Goal: Transaction & Acquisition: Obtain resource

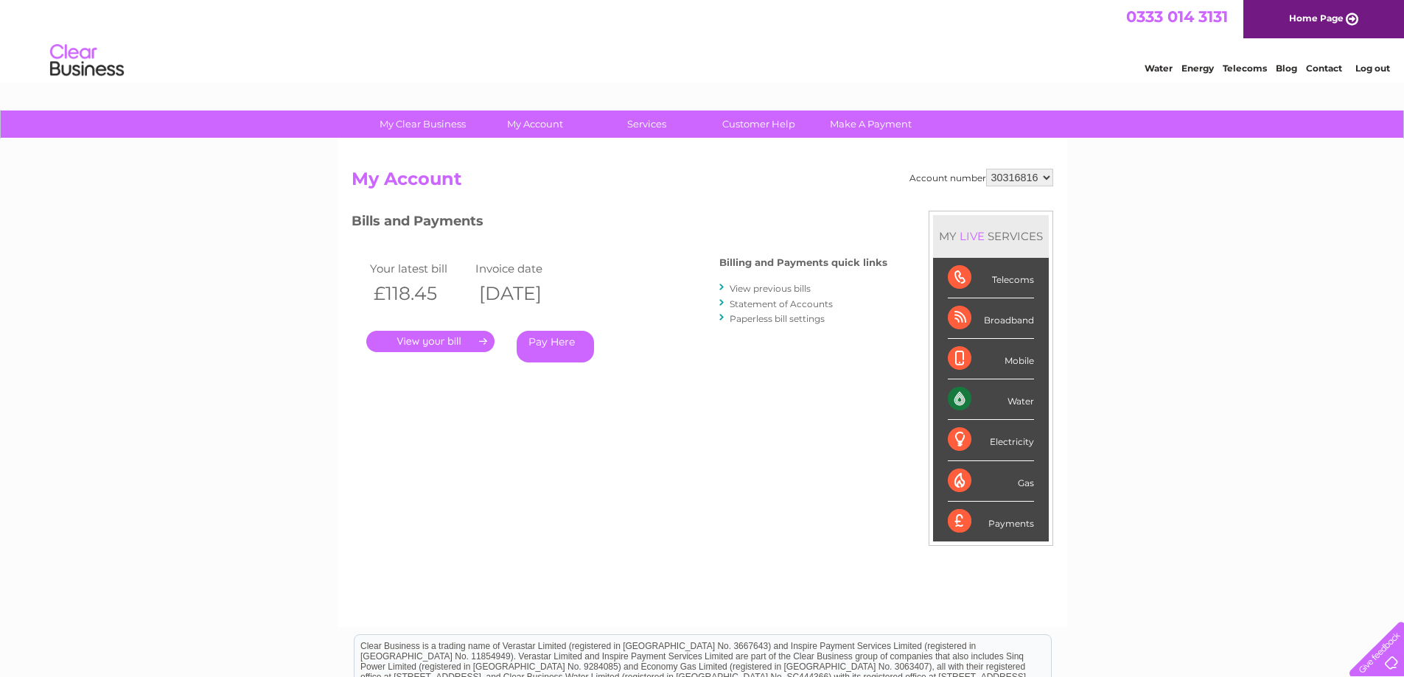
click at [770, 289] on link "View previous bills" at bounding box center [770, 288] width 81 height 11
click at [423, 345] on link "." at bounding box center [430, 341] width 128 height 21
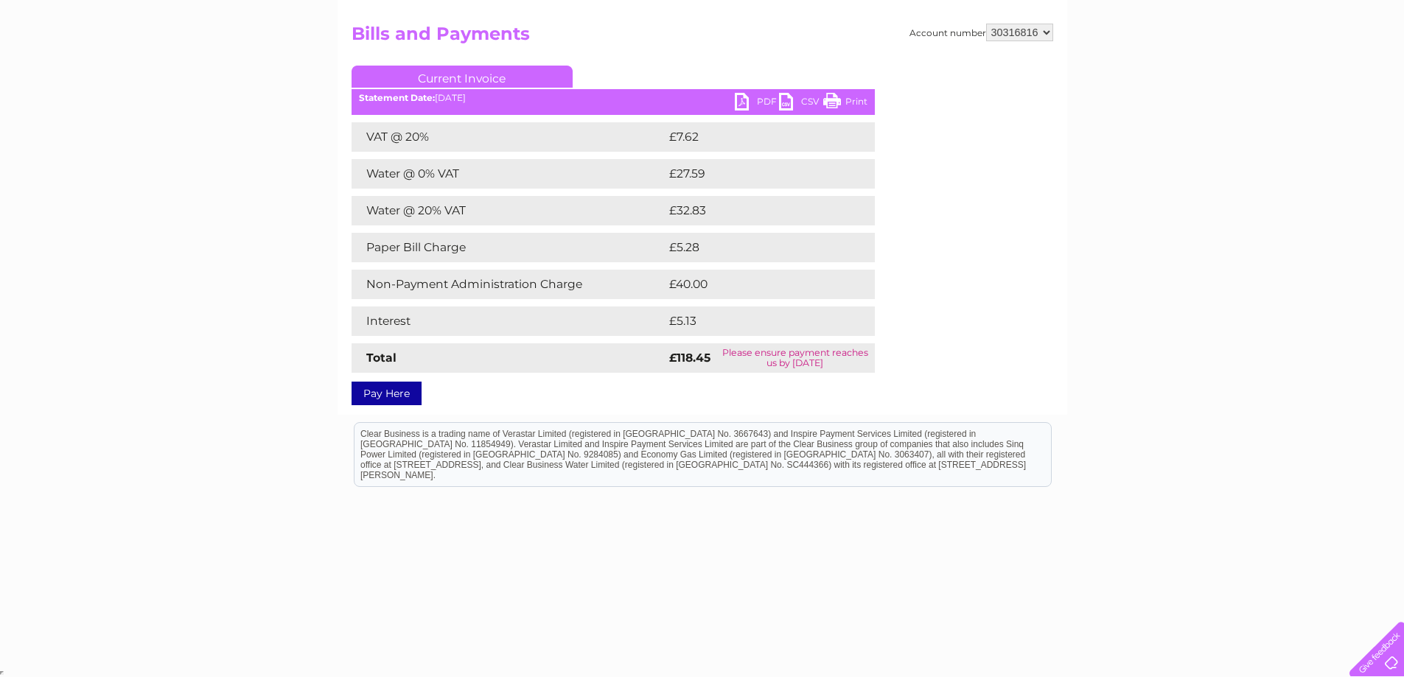
click at [755, 99] on link "PDF" at bounding box center [757, 103] width 44 height 21
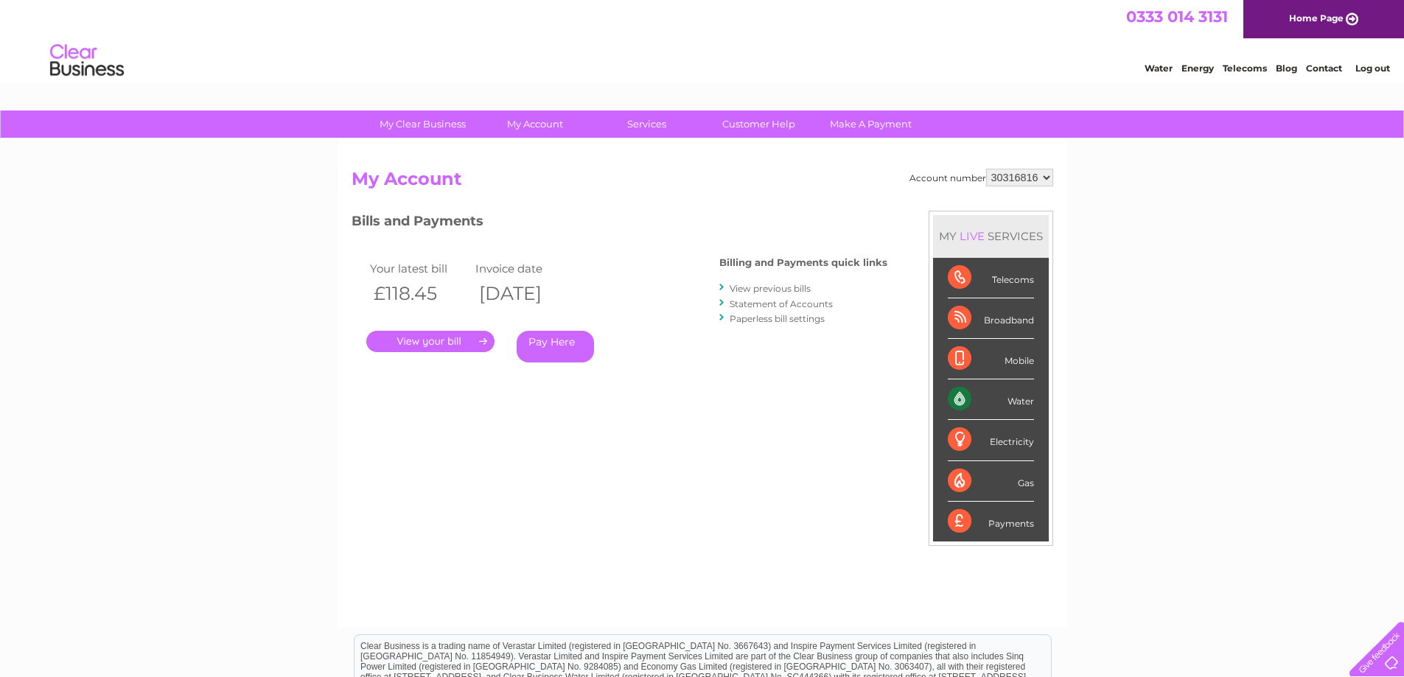
click at [790, 290] on link "View previous bills" at bounding box center [770, 288] width 81 height 11
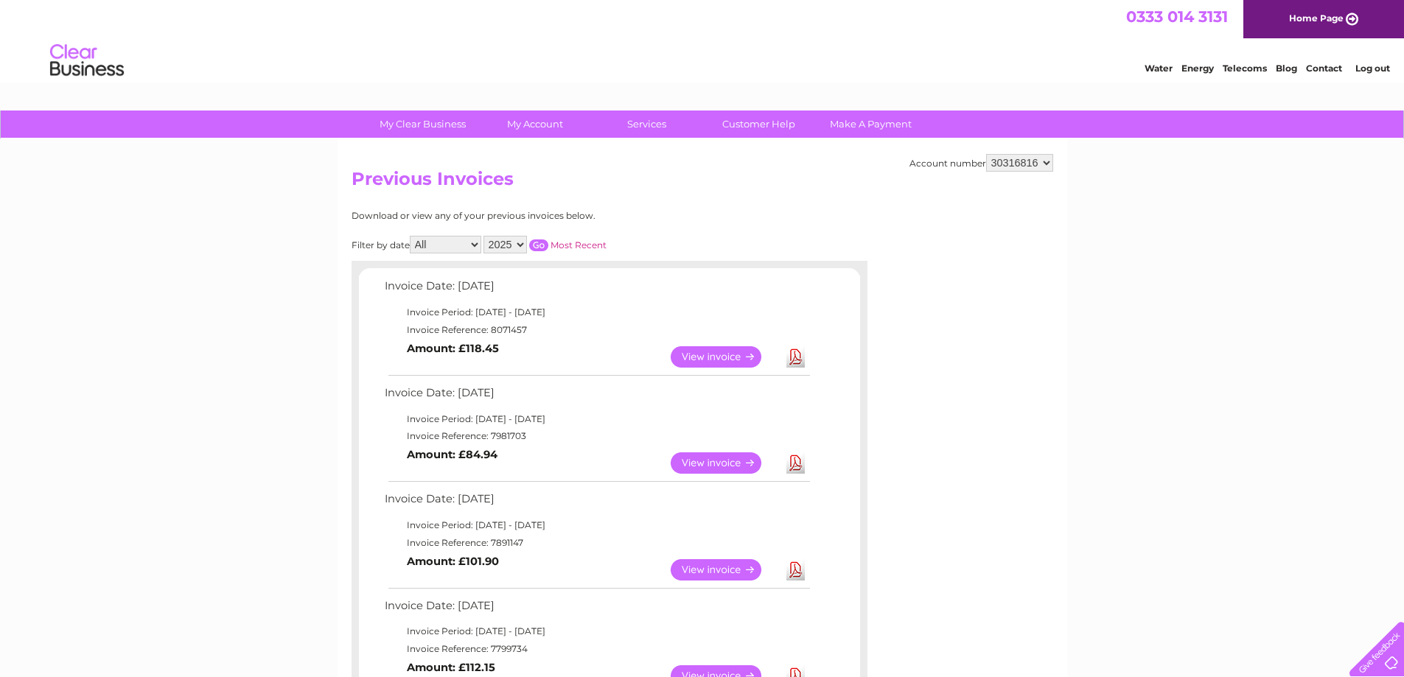
click at [716, 460] on link "View" at bounding box center [725, 463] width 108 height 21
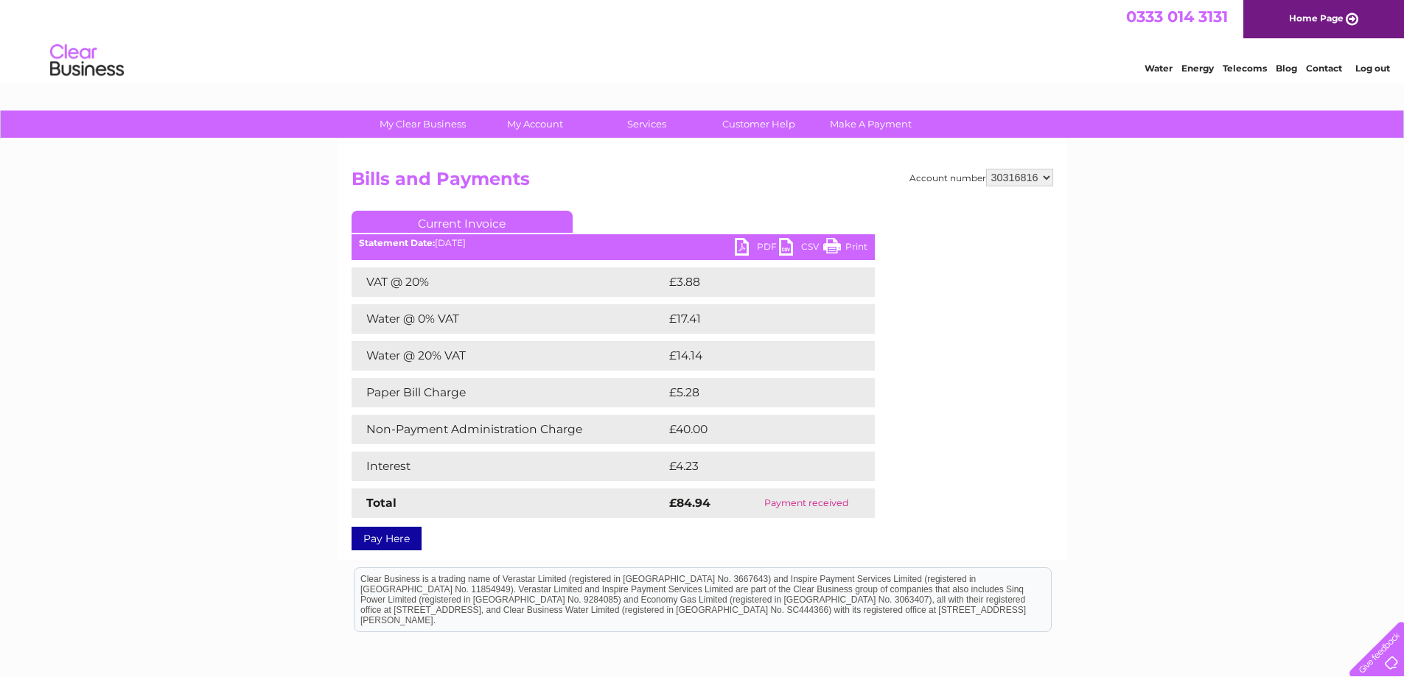
click at [755, 251] on link "PDF" at bounding box center [757, 248] width 44 height 21
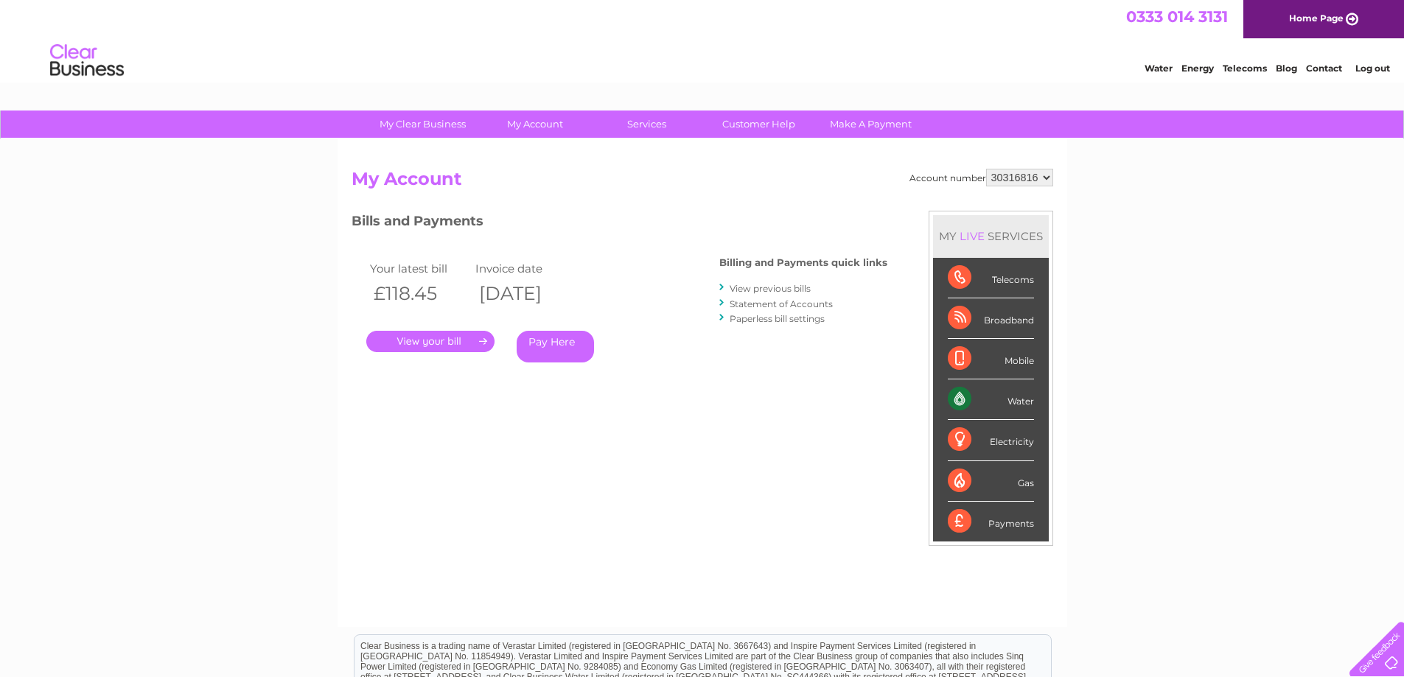
click at [805, 304] on link "Statement of Accounts" at bounding box center [781, 304] width 103 height 11
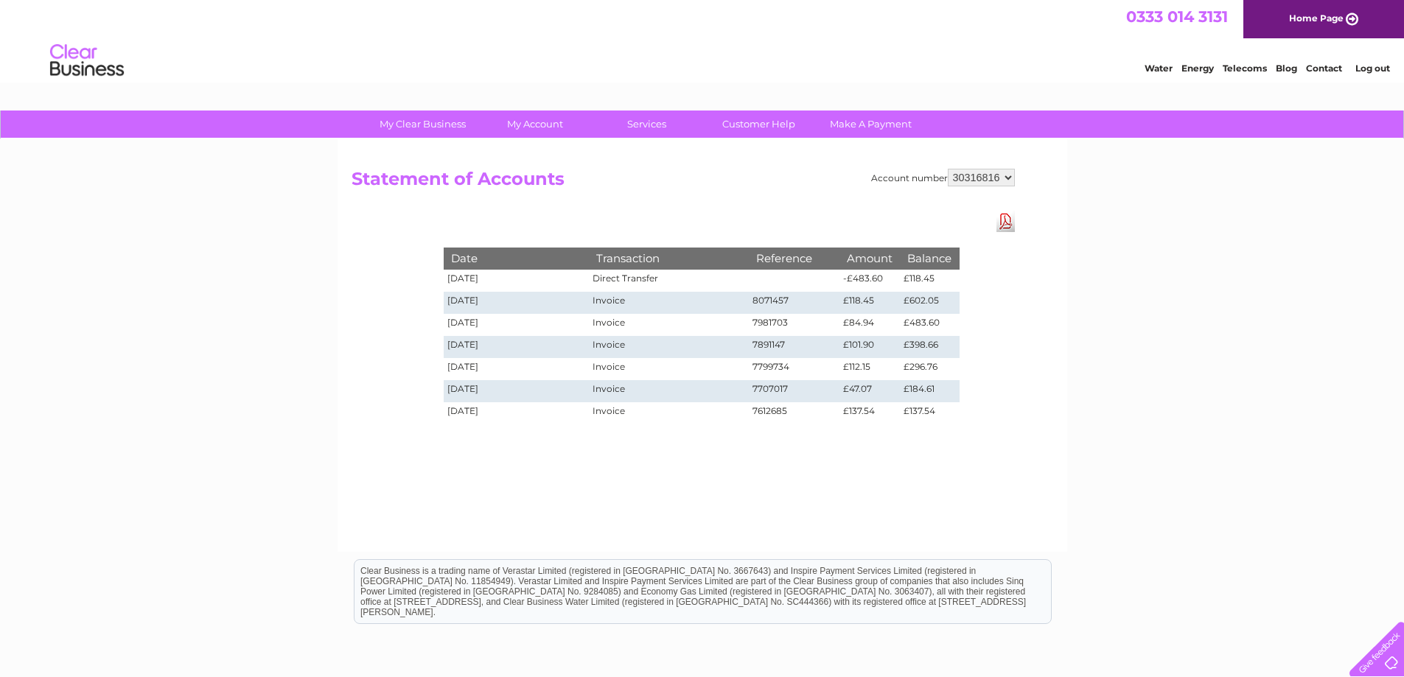
click at [305, 209] on div "My Clear Business Login Details My Details My Preferences Link Account My Accou…" at bounding box center [702, 458] width 1404 height 694
